Goal: Contribute content

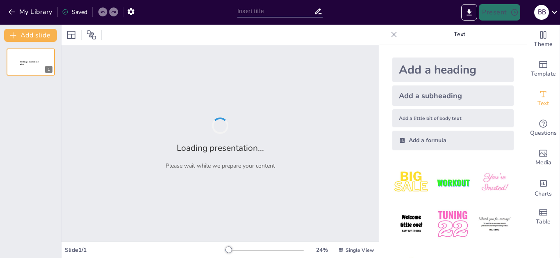
type input "Права ребенка: Имя, гражданство и семейные отношения"
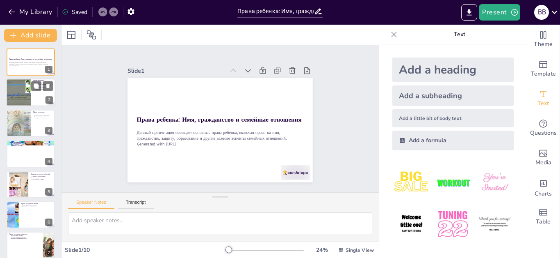
click at [33, 94] on div at bounding box center [30, 93] width 49 height 28
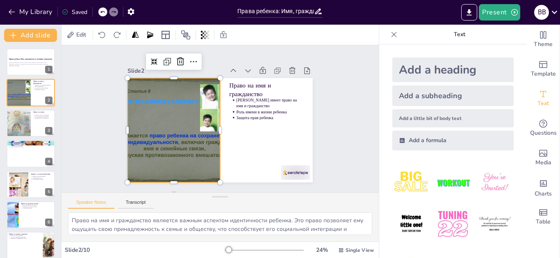
click at [165, 149] on div at bounding box center [217, 166] width 142 height 164
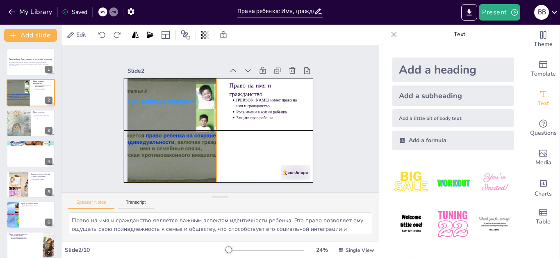
click at [176, 144] on div at bounding box center [171, 104] width 172 height 160
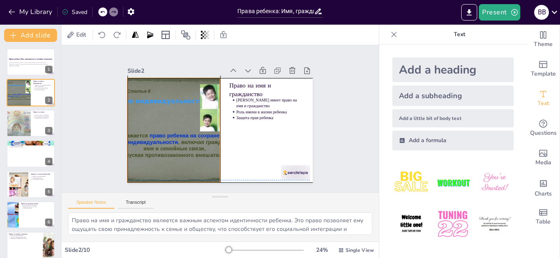
drag, startPoint x: 176, startPoint y: 144, endPoint x: 180, endPoint y: 141, distance: 4.8
click at [180, 141] on div at bounding box center [176, 101] width 174 height 166
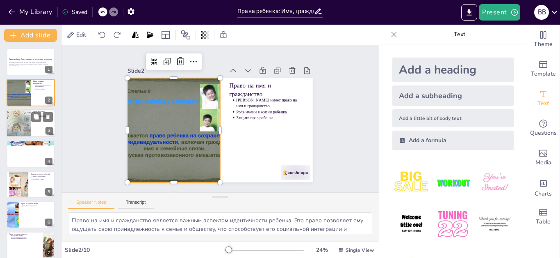
click at [33, 131] on div at bounding box center [30, 123] width 49 height 28
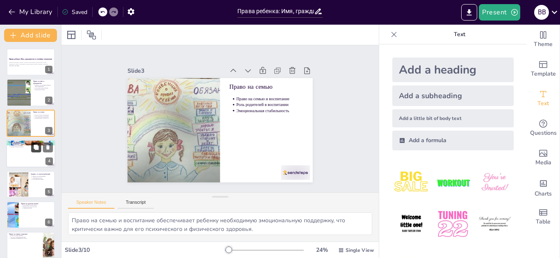
click at [32, 151] on button at bounding box center [36, 147] width 10 height 10
type textarea "Право на защиту прав и интересов является важным аспектом безопасности ребенка.…"
